Goal: Task Accomplishment & Management: Manage account settings

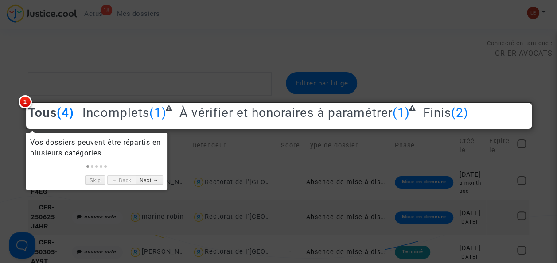
click at [183, 177] on div at bounding box center [278, 131] width 557 height 263
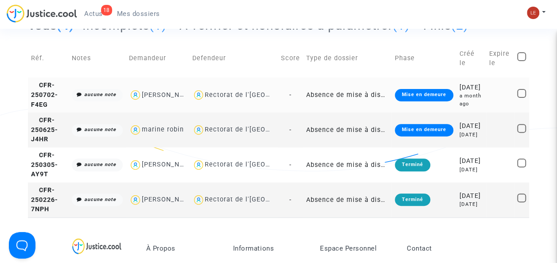
scroll to position [89, 0]
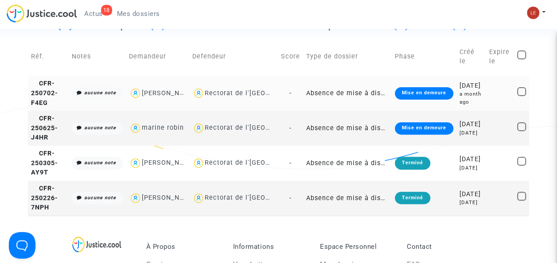
click at [171, 106] on td "[PERSON_NAME]" at bounding box center [157, 93] width 63 height 35
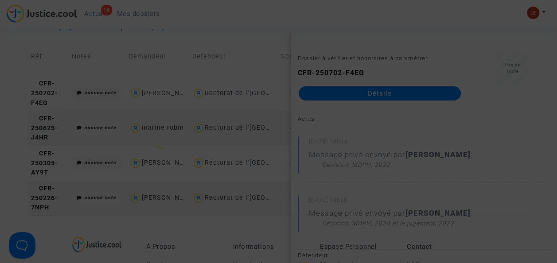
click at [505, 30] on div at bounding box center [278, 131] width 557 height 263
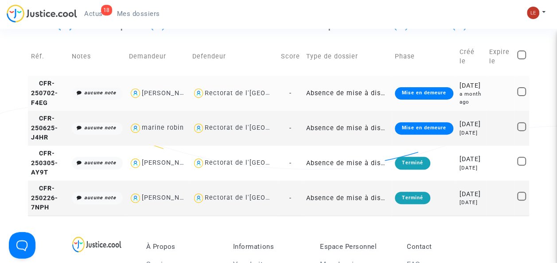
click at [151, 97] on div "[PERSON_NAME]" at bounding box center [169, 94] width 55 height 8
type textarea "@"Dounia TADDEI" @"ORIER AVOCATS ""
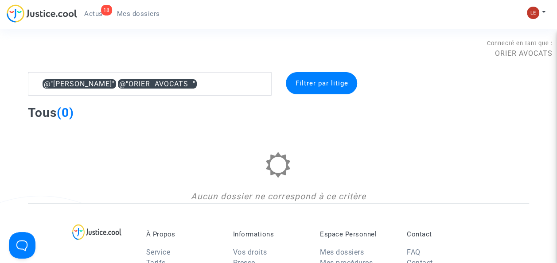
click at [90, 16] on span "Actus" at bounding box center [93, 14] width 19 height 8
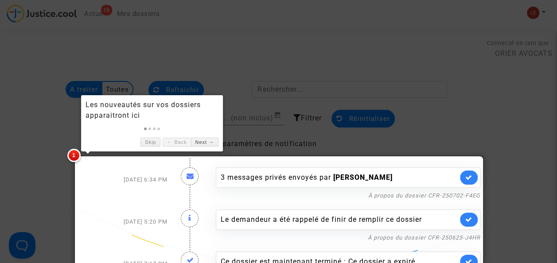
scroll to position [37, 0]
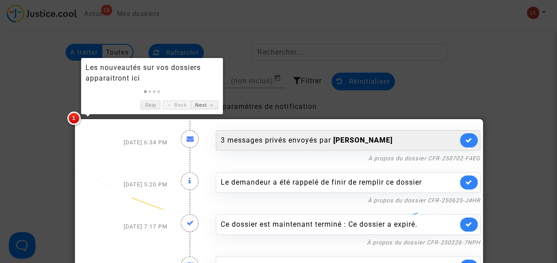
click at [256, 149] on div "3 messages privés envoyés par Dounia TADDEI" at bounding box center [348, 140] width 265 height 20
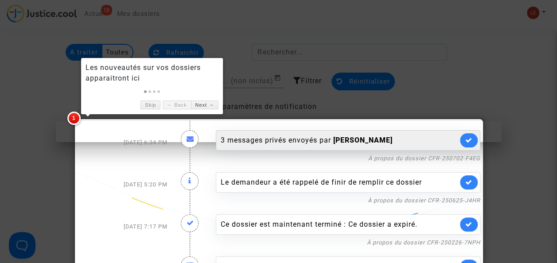
scroll to position [0, 0]
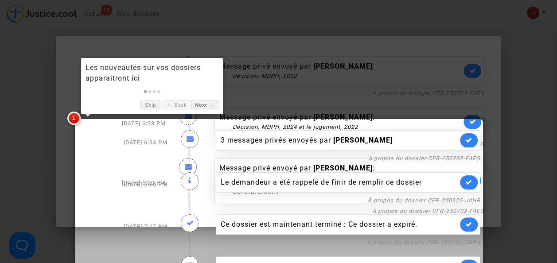
click at [365, 81] on div at bounding box center [278, 131] width 557 height 263
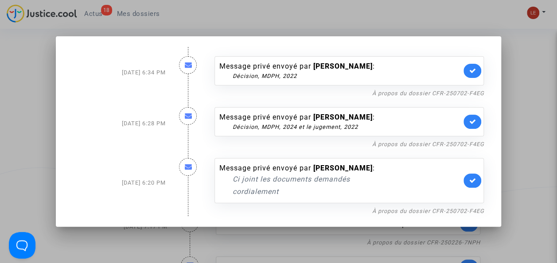
click at [528, 118] on div at bounding box center [278, 131] width 557 height 263
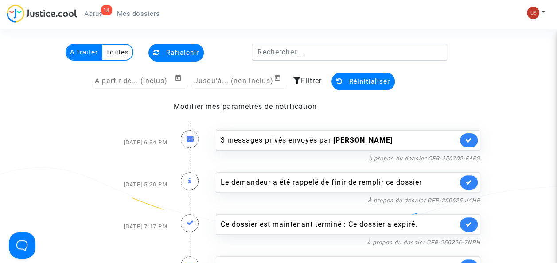
click at [134, 17] on span "Mes dossiers" at bounding box center [138, 14] width 43 height 8
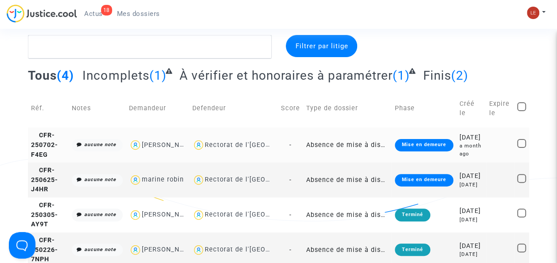
click at [186, 152] on div "[PERSON_NAME]" at bounding box center [157, 145] width 57 height 13
type textarea "@"Dounia TADDEI" @"ORIER AVOCATS ""
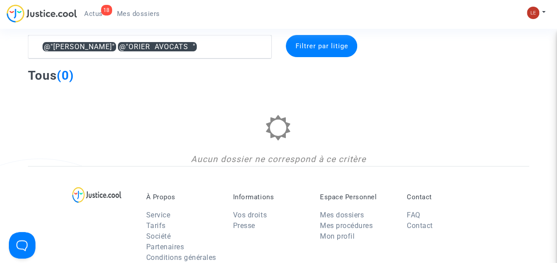
click at [63, 13] on img at bounding box center [42, 13] width 71 height 18
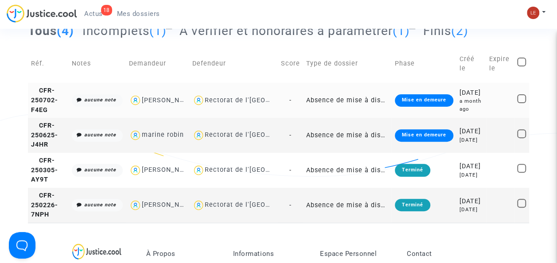
scroll to position [83, 0]
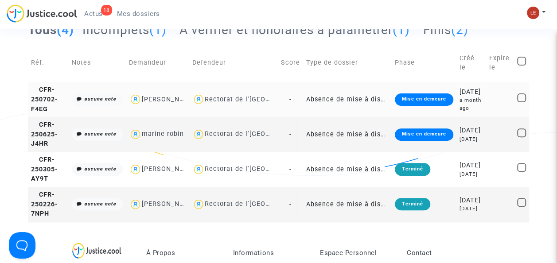
click at [303, 112] on td "-" at bounding box center [290, 99] width 25 height 35
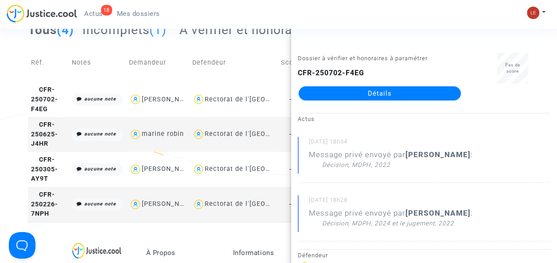
click at [339, 92] on link "Détails" at bounding box center [380, 93] width 162 height 14
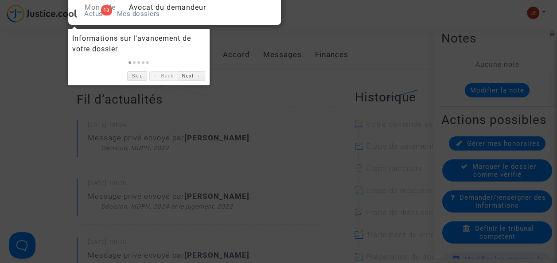
scroll to position [33, 0]
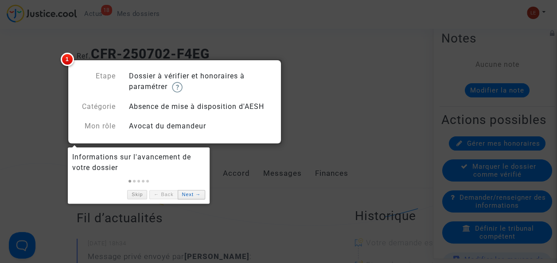
click at [194, 197] on link "Next →" at bounding box center [191, 194] width 27 height 9
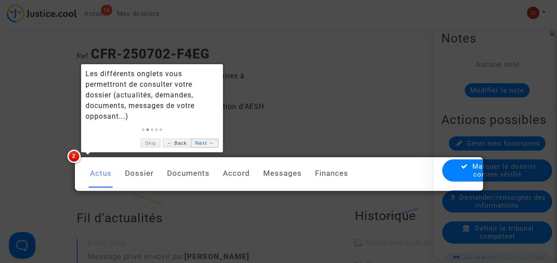
click at [197, 144] on link "Next →" at bounding box center [204, 143] width 27 height 9
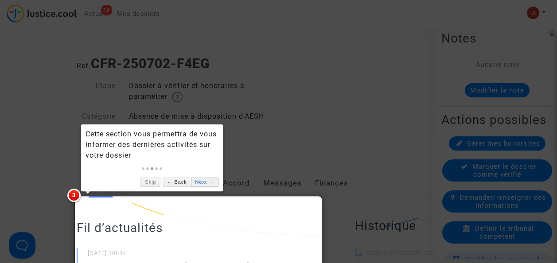
scroll to position [35, 0]
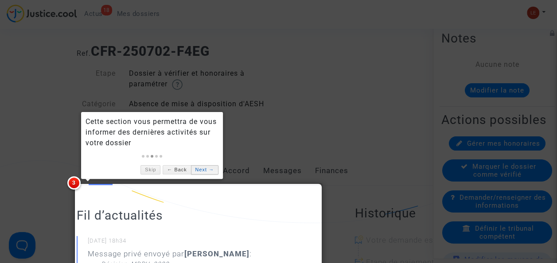
click at [202, 168] on link "Next →" at bounding box center [204, 169] width 27 height 9
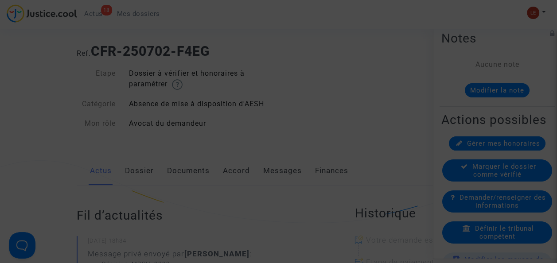
scroll to position [532, 0]
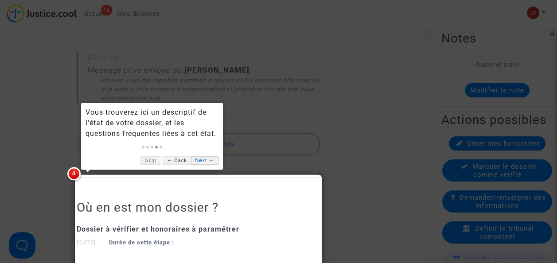
click at [204, 160] on link "Next →" at bounding box center [204, 160] width 27 height 9
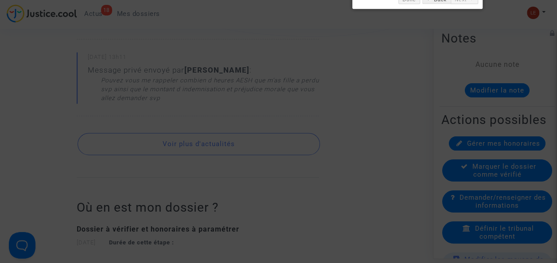
scroll to position [349, 0]
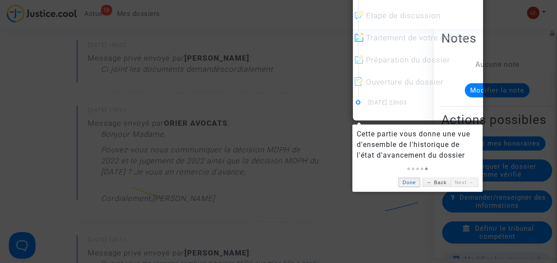
click at [418, 181] on link "Done" at bounding box center [410, 182] width 22 height 9
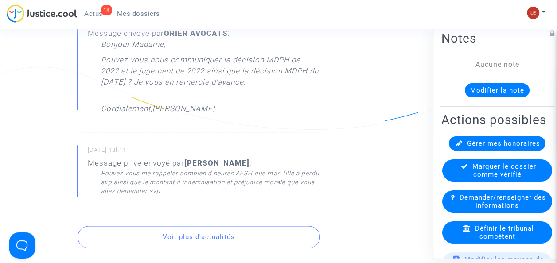
scroll to position [440, 0]
click at [190, 234] on button "Voir plus d'actualités" at bounding box center [199, 237] width 243 height 22
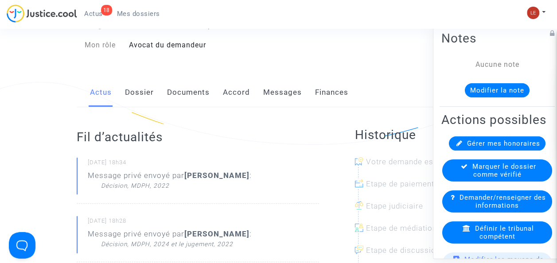
scroll to position [114, 0]
click at [205, 94] on link "Documents" at bounding box center [188, 92] width 43 height 29
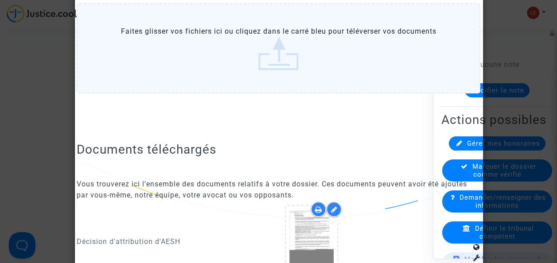
scroll to position [347, 0]
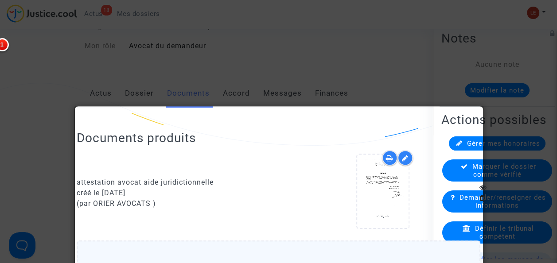
scroll to position [0, 0]
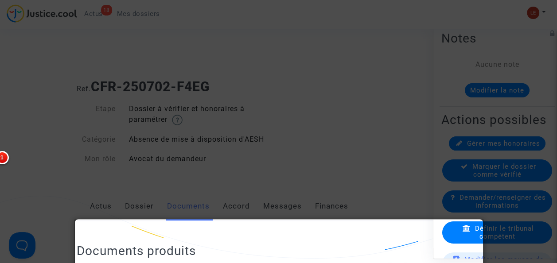
click at [147, 74] on div at bounding box center [278, 131] width 557 height 263
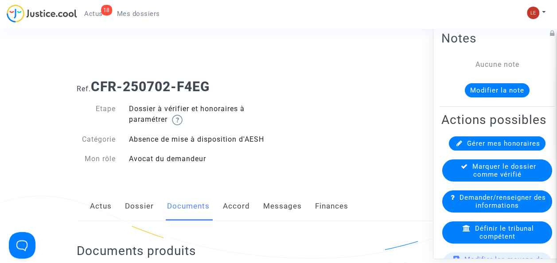
click at [277, 203] on link "Messages" at bounding box center [282, 206] width 39 height 29
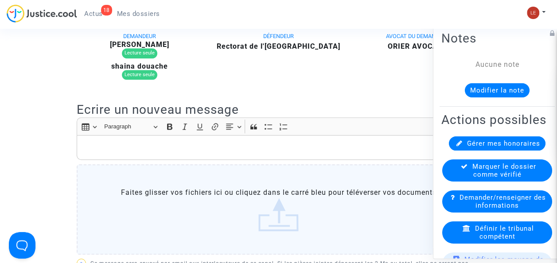
scroll to position [394, 0]
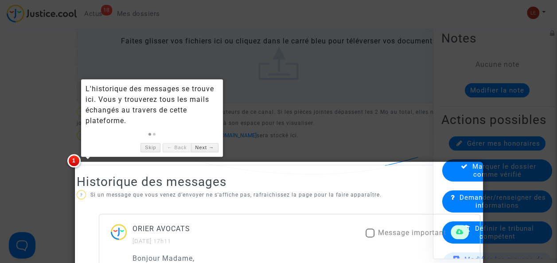
click at [355, 59] on div at bounding box center [278, 131] width 557 height 263
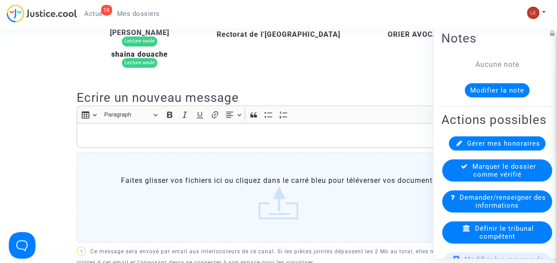
scroll to position [151, 0]
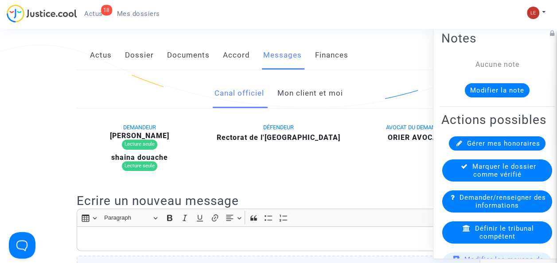
click at [300, 90] on link "Mon client et moi" at bounding box center [310, 93] width 66 height 29
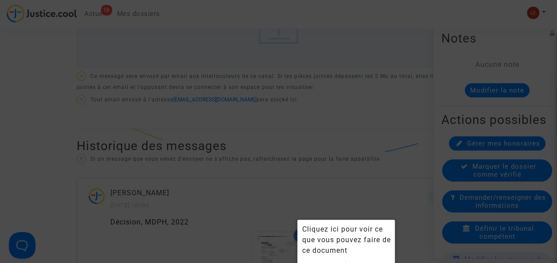
scroll to position [412, 0]
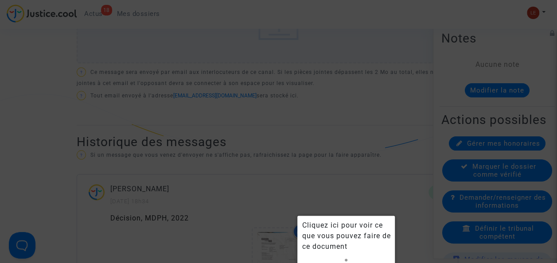
click at [322, 110] on div at bounding box center [278, 131] width 557 height 263
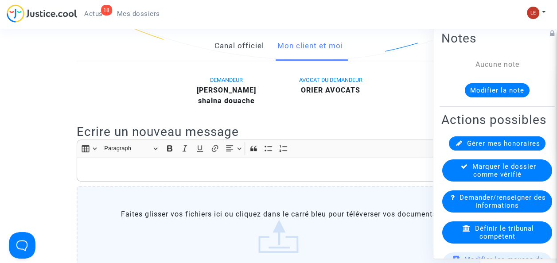
scroll to position [176, 0]
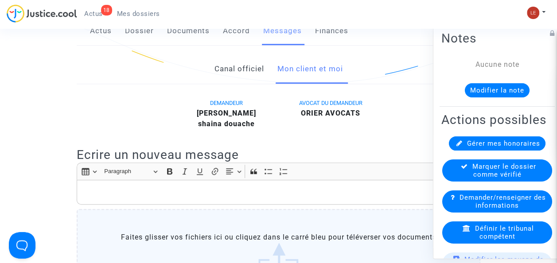
click at [133, 16] on span "Mes dossiers" at bounding box center [138, 14] width 43 height 8
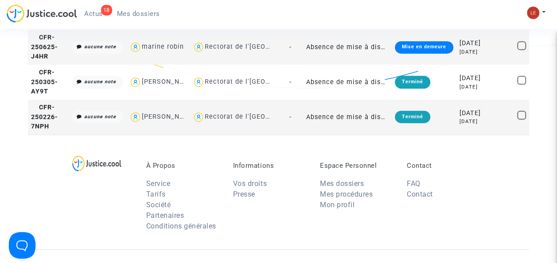
scroll to position [176, 0]
